Goal: Navigation & Orientation: Find specific page/section

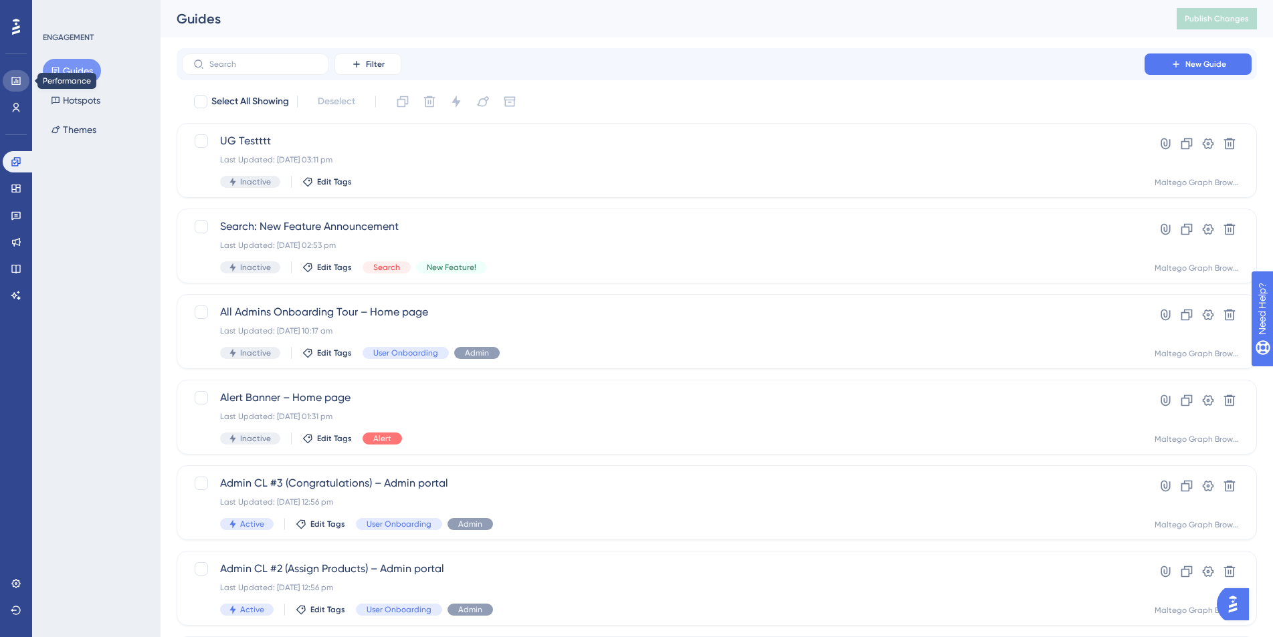
click at [16, 70] on link at bounding box center [16, 80] width 27 height 21
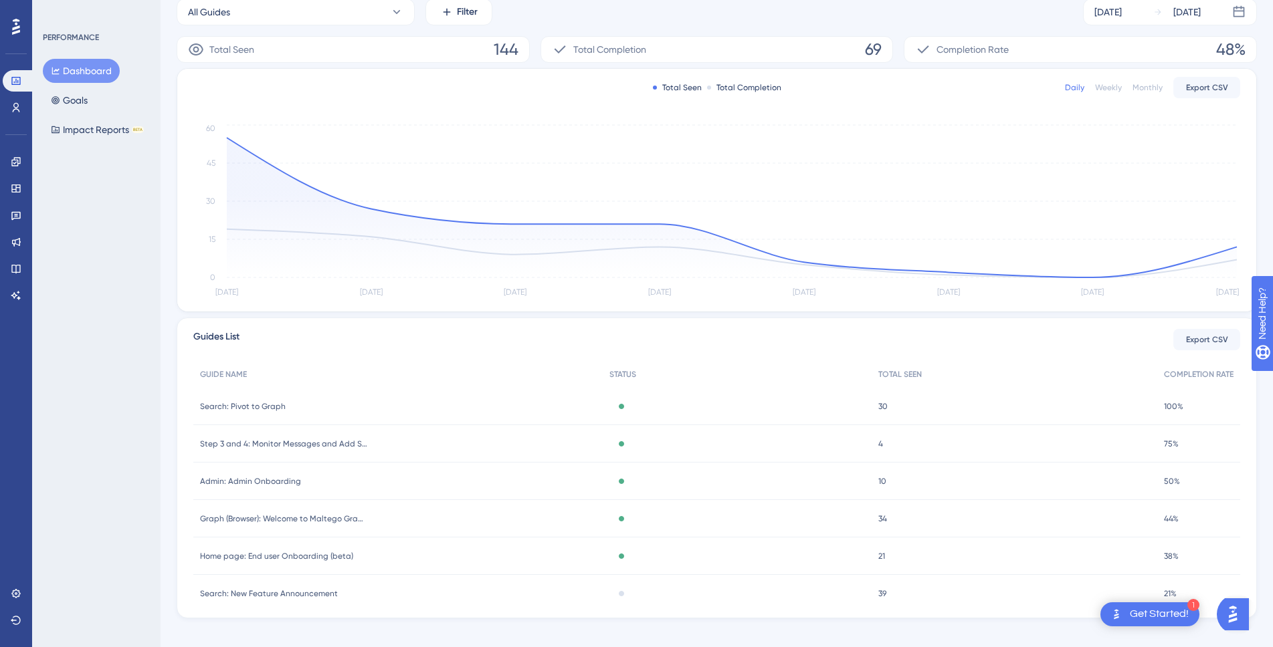
scroll to position [219, 0]
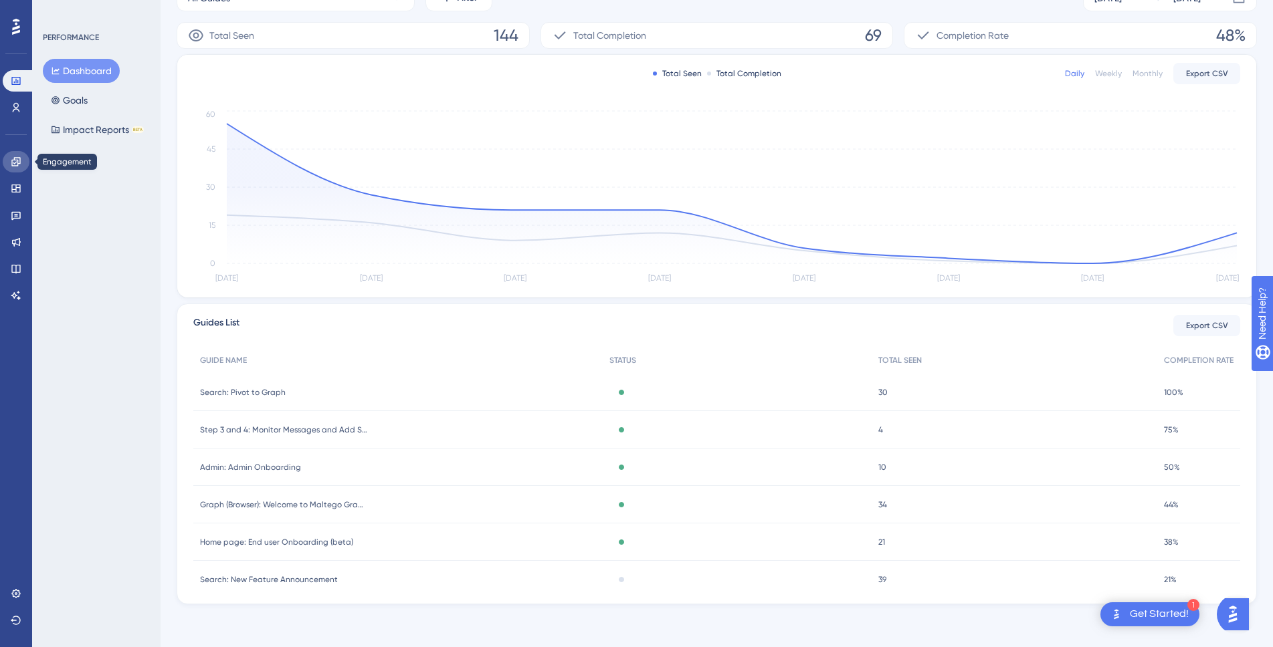
click at [13, 156] on icon at bounding box center [16, 161] width 11 height 11
